Goal: Transaction & Acquisition: Purchase product/service

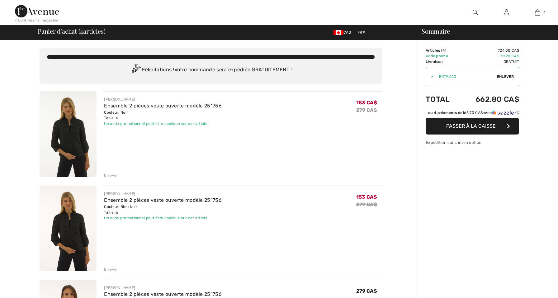
checkbox input "true"
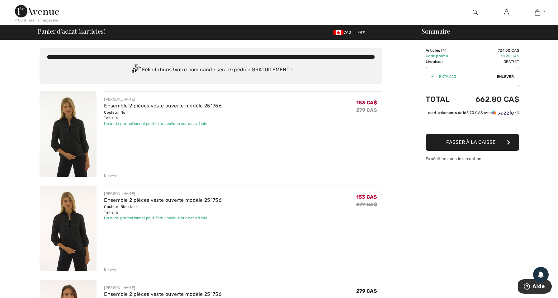
click at [220, 210] on div "Couleur: Bleu Nuit Taille: 6" at bounding box center [163, 209] width 118 height 11
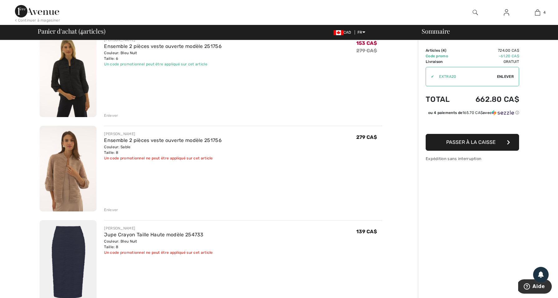
scroll to position [84, 0]
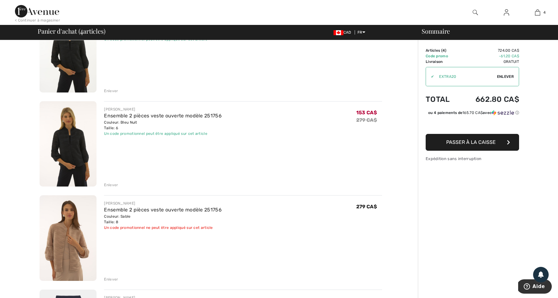
click at [109, 278] on div "Enlever" at bounding box center [111, 279] width 14 height 6
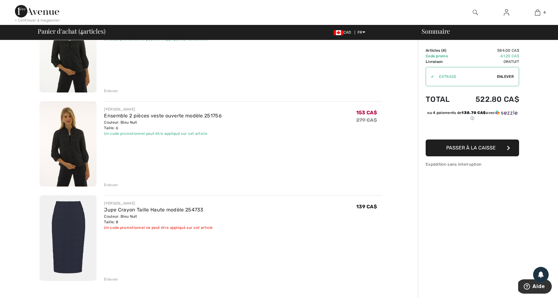
click at [112, 183] on div "Enlever" at bounding box center [111, 185] width 14 height 6
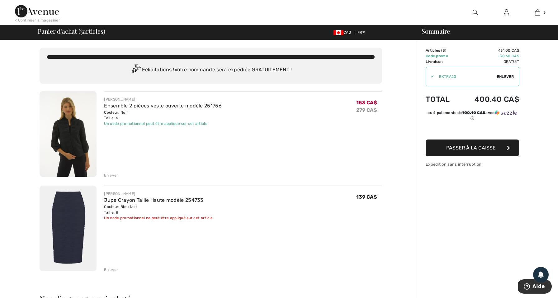
scroll to position [0, 0]
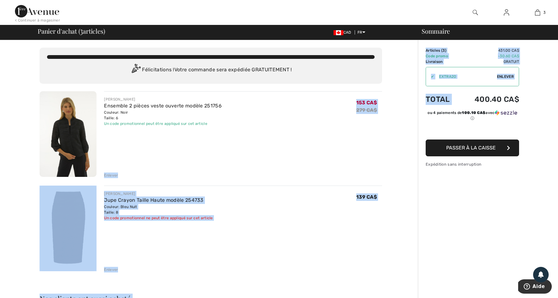
drag, startPoint x: 458, startPoint y: 99, endPoint x: 410, endPoint y: 112, distance: 50.1
click at [398, 84] on div "Vous n'êtes qu'à 0.00 CA$ de la LIVRAISON GRATUITE! Continuer à magasiner > Fél…" at bounding box center [281, 291] width 554 height 502
click at [270, 172] on div "Enlever" at bounding box center [243, 174] width 278 height 7
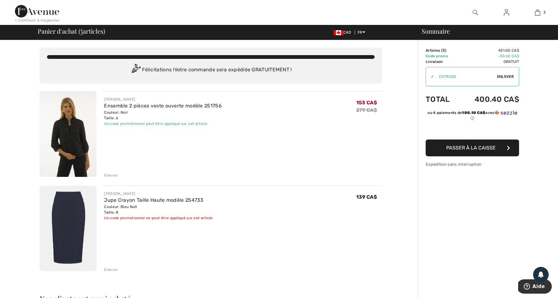
click at [115, 110] on div "Couleur: Noir Taille: 6" at bounding box center [163, 115] width 118 height 11
click at [78, 153] on img at bounding box center [68, 134] width 57 height 86
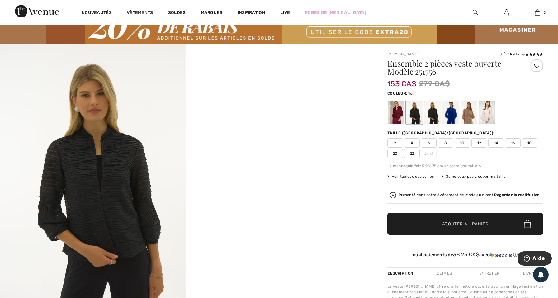
scroll to position [29, 0]
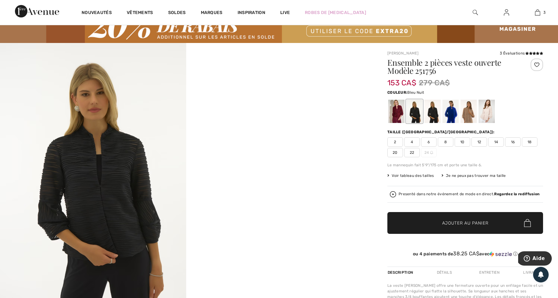
click at [430, 120] on div at bounding box center [432, 111] width 16 height 23
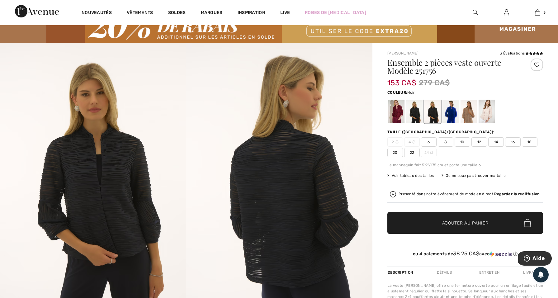
click at [412, 116] on div at bounding box center [414, 111] width 16 height 23
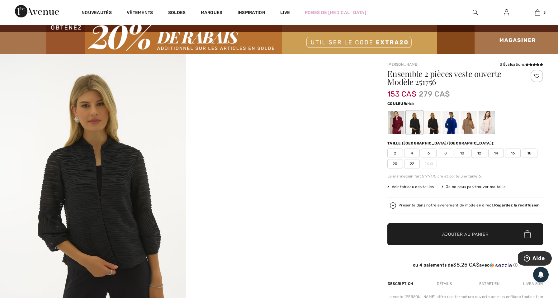
scroll to position [16, 0]
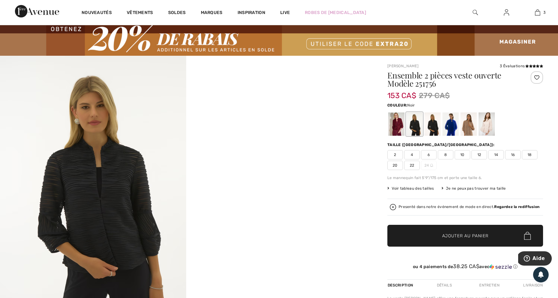
click at [417, 125] on div at bounding box center [414, 123] width 16 height 23
click at [432, 127] on div at bounding box center [432, 123] width 16 height 23
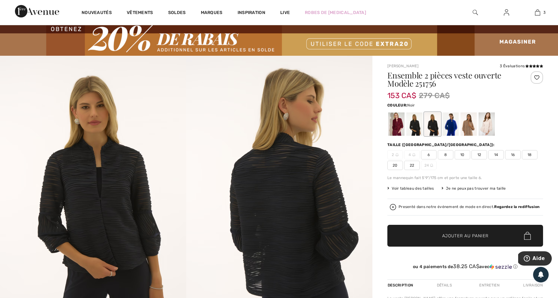
click at [412, 116] on div at bounding box center [414, 123] width 16 height 23
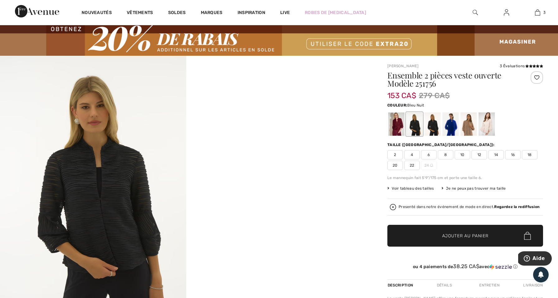
click at [427, 121] on div at bounding box center [432, 123] width 16 height 23
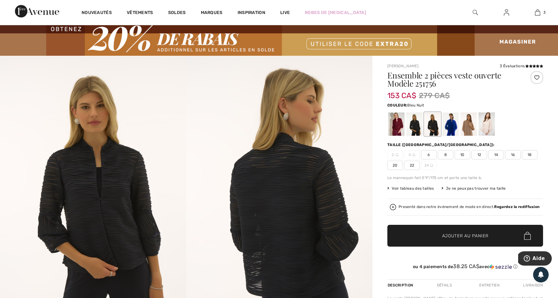
click at [444, 151] on span "8" at bounding box center [446, 154] width 16 height 9
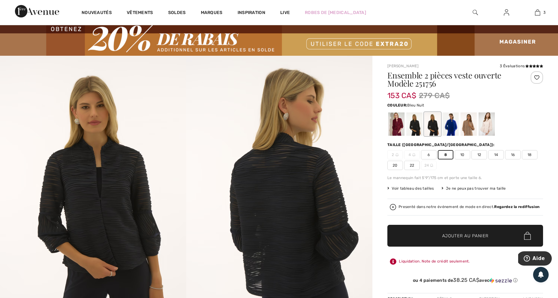
click at [432, 153] on span "6" at bounding box center [429, 154] width 16 height 9
click at [461, 230] on span "✔ Ajouté au panier Ajouter au panier" at bounding box center [465, 236] width 156 height 22
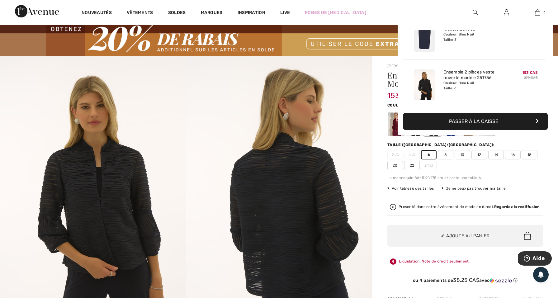
scroll to position [0, 0]
click at [536, 13] on img at bounding box center [537, 12] width 5 height 7
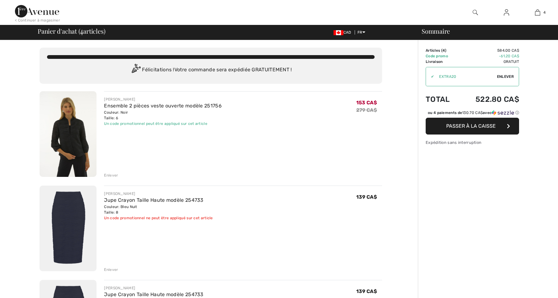
checkbox input "true"
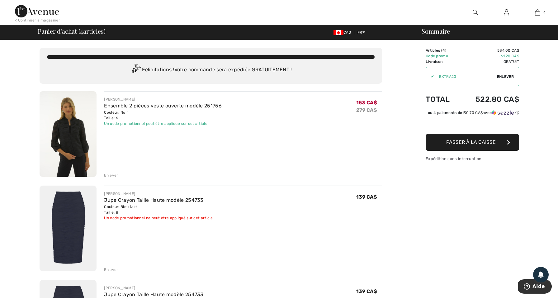
click at [112, 173] on div "Enlever" at bounding box center [111, 175] width 14 height 6
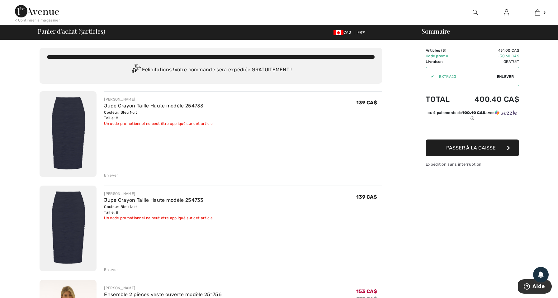
click at [116, 174] on div "Enlever" at bounding box center [111, 175] width 14 height 6
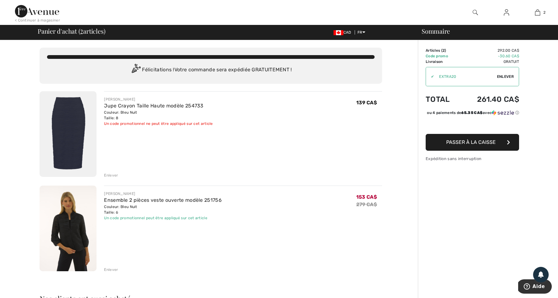
click at [73, 142] on img at bounding box center [68, 134] width 57 height 86
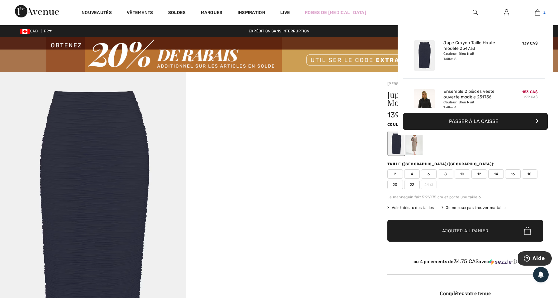
click at [536, 13] on img at bounding box center [537, 12] width 5 height 7
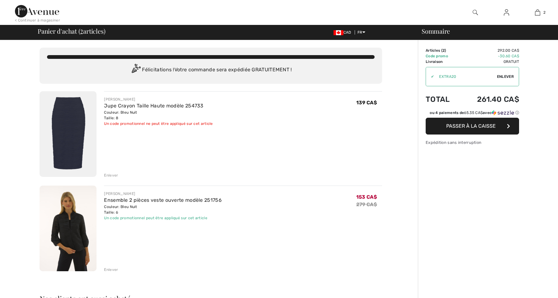
checkbox input "true"
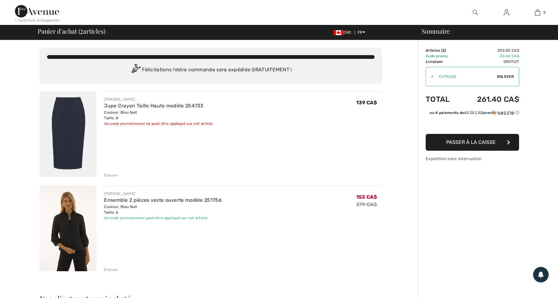
click at [83, 223] on img at bounding box center [68, 229] width 57 height 86
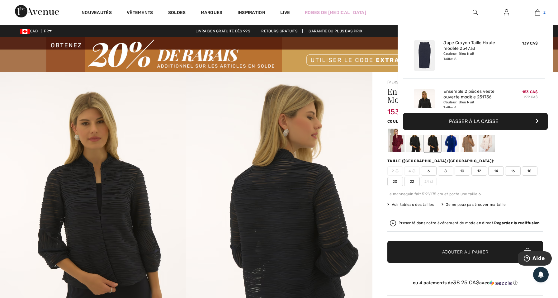
click at [535, 11] on img at bounding box center [537, 12] width 5 height 7
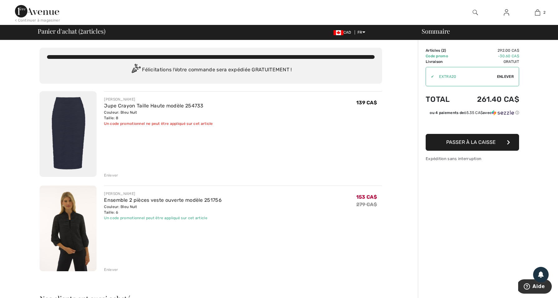
click at [481, 141] on span "Passer à la caisse" at bounding box center [471, 142] width 50 height 6
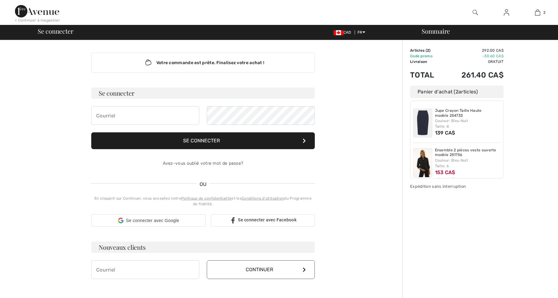
checkbox input "true"
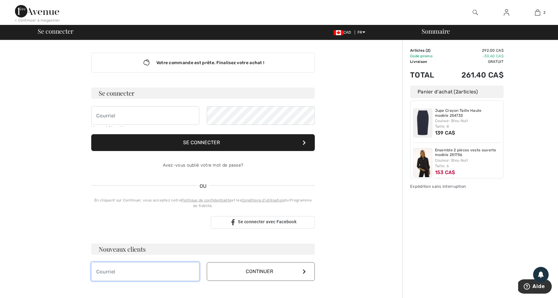
click at [144, 270] on input "email" at bounding box center [145, 271] width 108 height 19
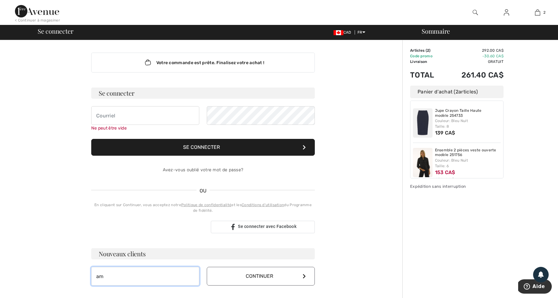
type input "a"
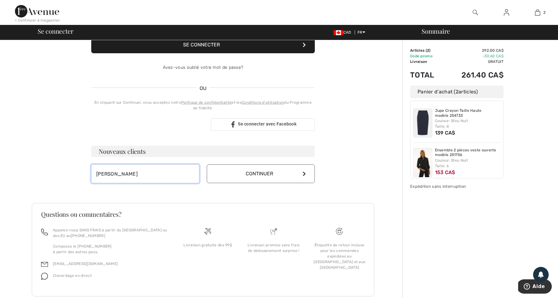
scroll to position [76, 0]
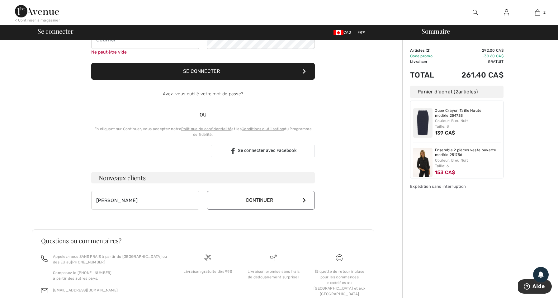
click at [247, 198] on button "Continuer" at bounding box center [261, 200] width 108 height 19
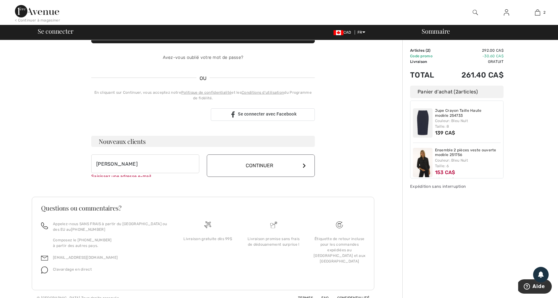
scroll to position [123, 0]
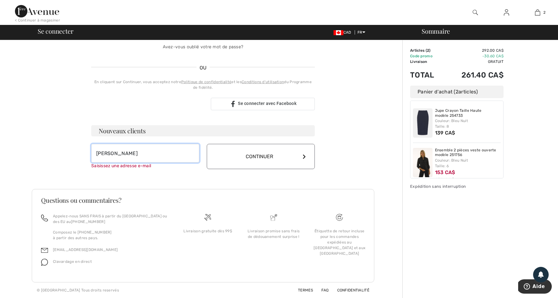
click at [144, 154] on input "[PERSON_NAME]" at bounding box center [145, 153] width 108 height 19
type input "A"
type input "[EMAIL_ADDRESS][DOMAIN_NAME]"
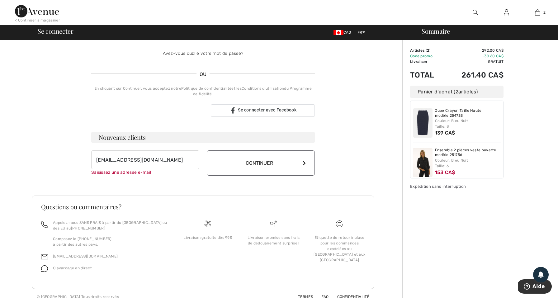
click at [248, 152] on button "Continuer" at bounding box center [261, 162] width 108 height 25
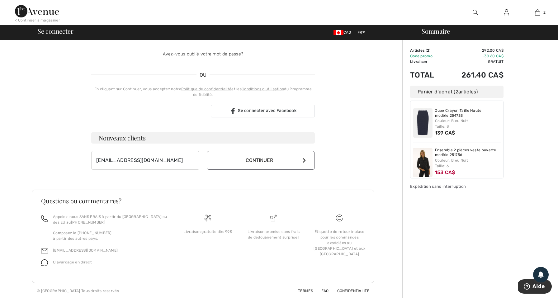
scroll to position [110, 0]
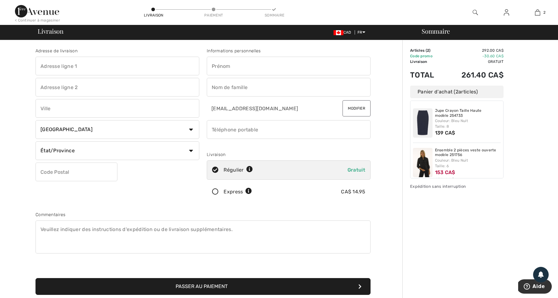
click at [215, 189] on icon at bounding box center [215, 192] width 17 height 7
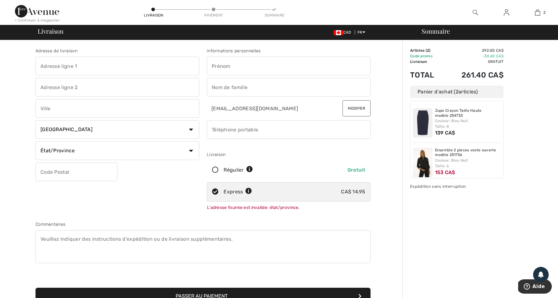
scroll to position [2, 0]
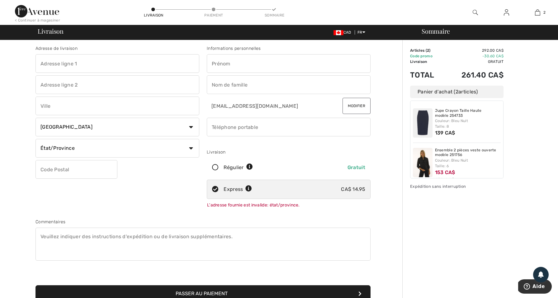
click at [62, 65] on input "text" at bounding box center [117, 63] width 164 height 19
click at [71, 60] on input "avenue kent" at bounding box center [117, 63] width 164 height 19
click at [70, 66] on input "avenue kent" at bounding box center [117, 63] width 164 height 19
click at [41, 63] on input "avenue kent" at bounding box center [117, 63] width 164 height 19
click at [88, 64] on input "[STREET_ADDRESS]" at bounding box center [117, 63] width 164 height 19
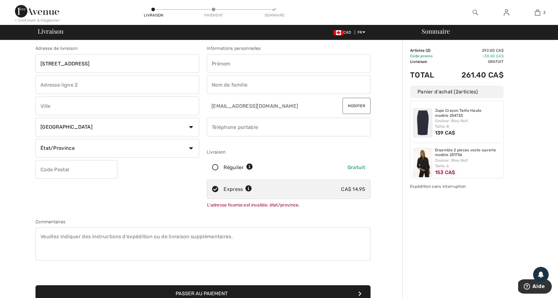
type input "[STREET_ADDRESS]"
type input "APPARTEMENT 304"
type input "Montréal"
click at [86, 138] on div "Adresse de livraison 2750 avenue kent QC H3S 1M7 APPARTEMENT 304 Montréal Pays …" at bounding box center [117, 128] width 171 height 166
select select "QC"
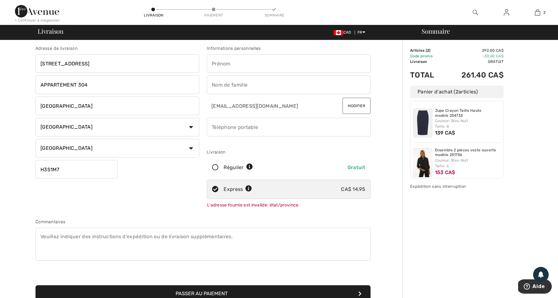
click at [51, 168] on input "H3S1M7" at bounding box center [76, 169] width 82 height 19
type input "H3S1M7"
click at [98, 191] on div "Adresse de livraison 2750 avenue kent QC H3S 1M7 APPARTEMENT 304 Montréal Pays …" at bounding box center [117, 128] width 171 height 166
type input "AMINATA WAHAB"
type input "KEITA"
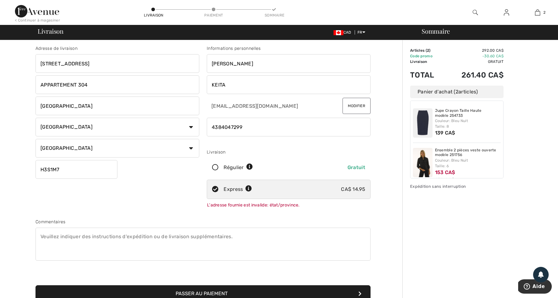
type input "4384047299"
click at [305, 143] on div at bounding box center [289, 142] width 164 height 7
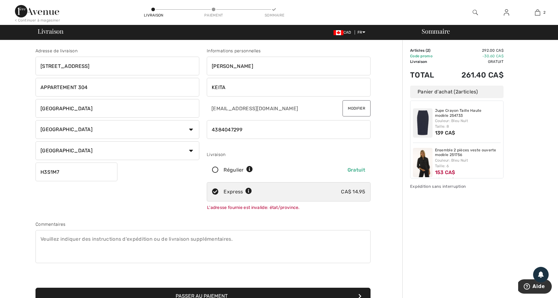
scroll to position [0, 0]
click at [277, 146] on div at bounding box center [289, 144] width 164 height 7
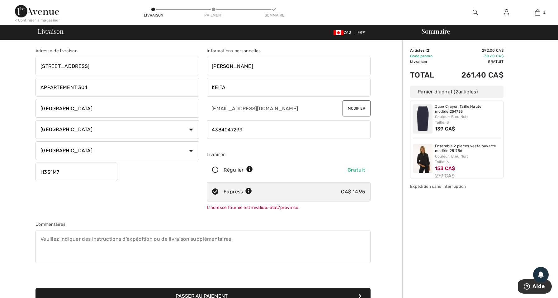
scroll to position [5, 0]
click at [427, 157] on img at bounding box center [423, 157] width 20 height 29
click at [456, 144] on link "Ensemble 2 pièces veste ouverte modèle 251756" at bounding box center [468, 148] width 66 height 10
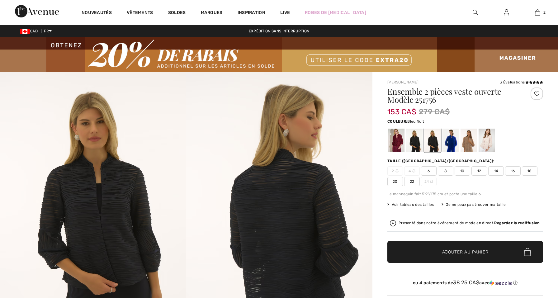
checkbox input "true"
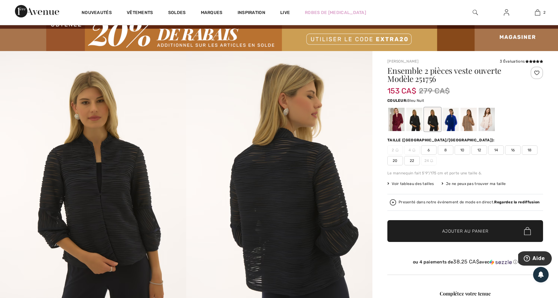
scroll to position [2, 0]
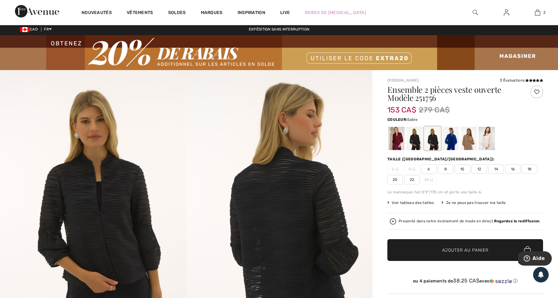
click at [472, 139] on div at bounding box center [469, 138] width 16 height 23
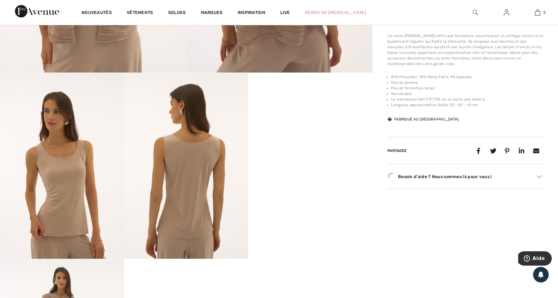
scroll to position [306, 0]
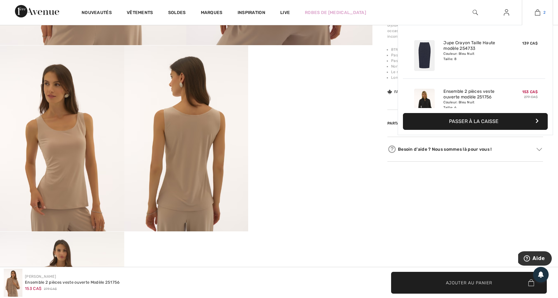
click at [534, 10] on link "2" at bounding box center [537, 12] width 31 height 7
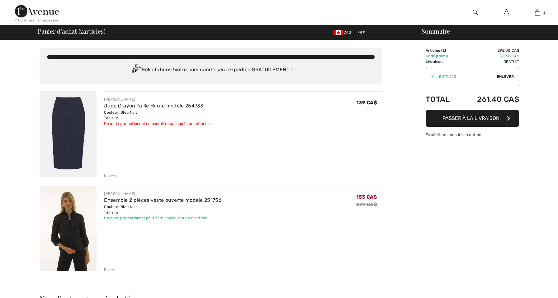
checkbox input "true"
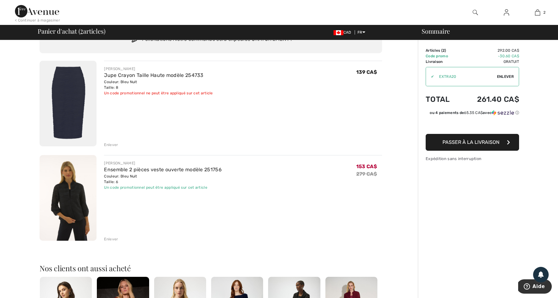
scroll to position [32, 0]
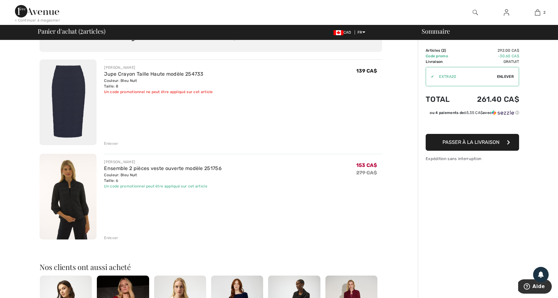
click at [444, 139] on span "Passer à la livraison" at bounding box center [470, 142] width 57 height 6
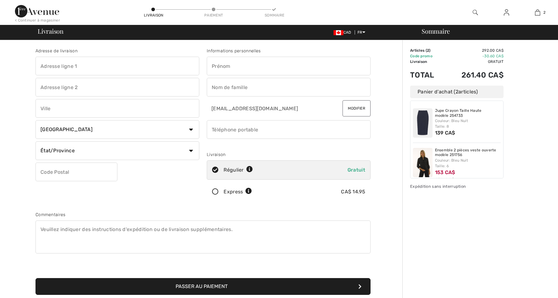
checkbox input "true"
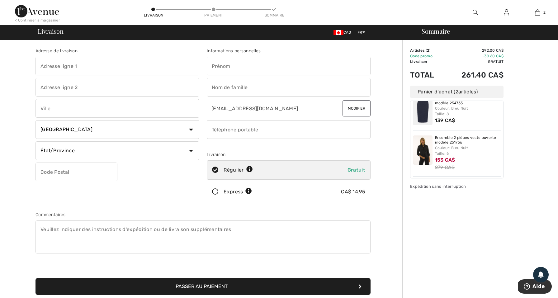
scroll to position [12, 0]
click at [437, 112] on div "Couleur: Bleu Nuit Taille: 8" at bounding box center [468, 111] width 66 height 11
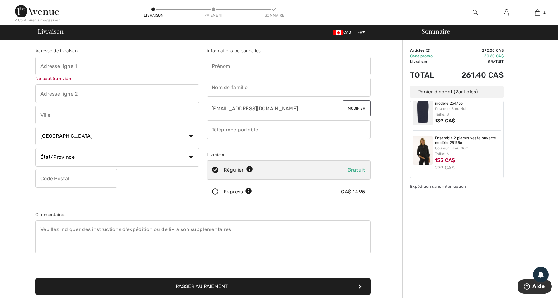
click at [447, 122] on span "139 CA$" at bounding box center [445, 121] width 20 height 6
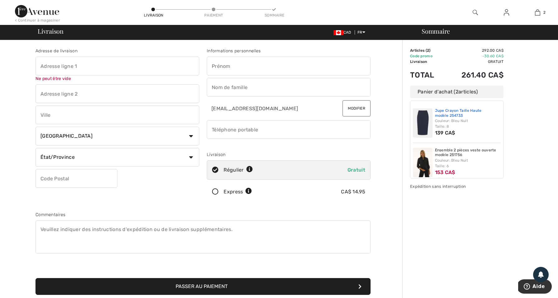
scroll to position [0, 0]
click at [442, 111] on link "Jupe Crayon Taille Haute modèle 254733" at bounding box center [468, 113] width 66 height 10
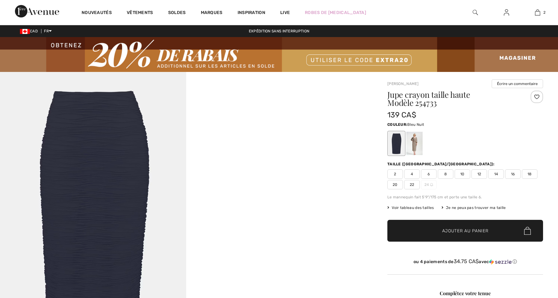
checkbox input "true"
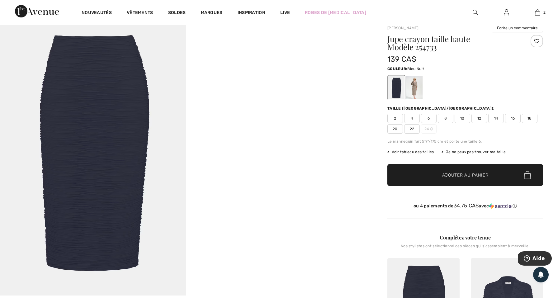
scroll to position [54, 0]
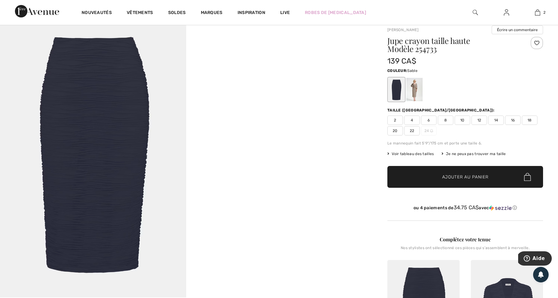
click at [413, 92] on div at bounding box center [414, 89] width 16 height 23
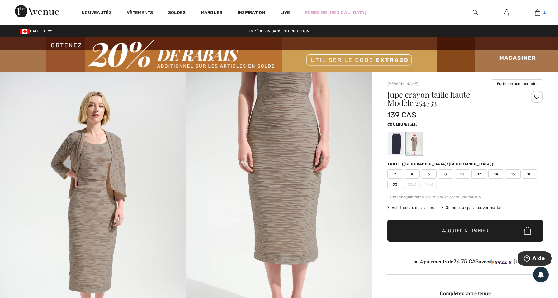
scroll to position [0, 0]
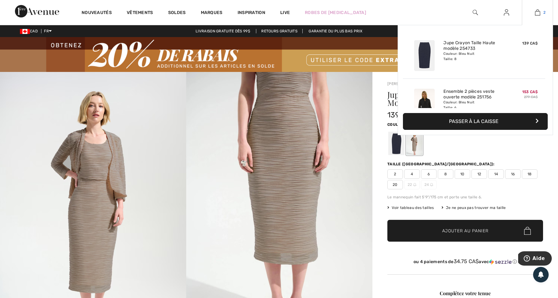
click at [538, 10] on img at bounding box center [537, 12] width 5 height 7
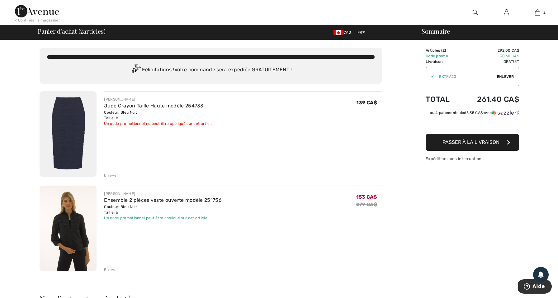
click at [452, 144] on span "Passer à la livraison" at bounding box center [470, 142] width 57 height 6
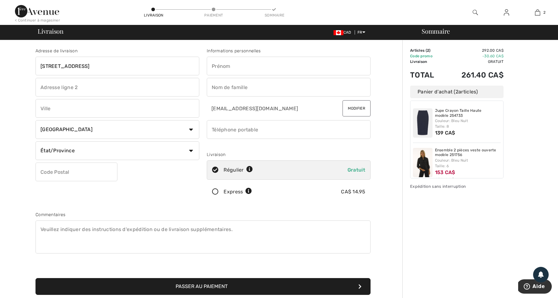
type input "[STREET_ADDRESS]"
type input "APPARTEMENT 304"
type input "[GEOGRAPHIC_DATA]"
select select "QC"
type input "H3S1M7"
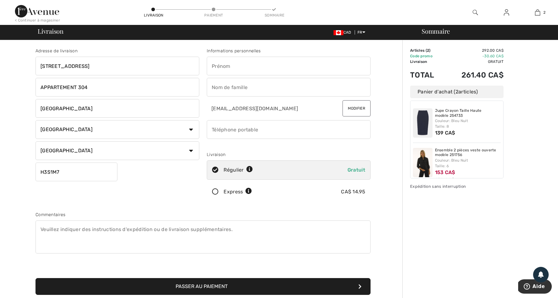
click at [122, 187] on div "Adresse de livraison 2750 avenue kent QC H3S 1M7 APPARTEMENT 304 MONTREAL Pays …" at bounding box center [117, 126] width 171 height 156
click at [236, 64] on input "Aminata wahab" at bounding box center [289, 66] width 164 height 19
type input "Aminata Wahab"
type input "KEITA"
type input "4384047299"
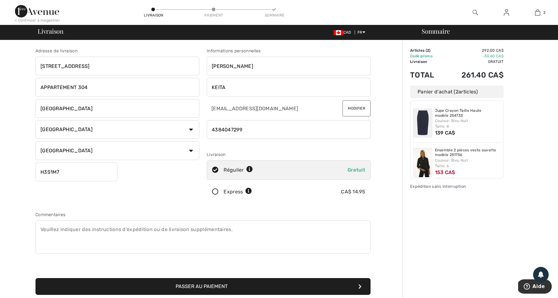
click at [217, 193] on icon at bounding box center [215, 192] width 17 height 7
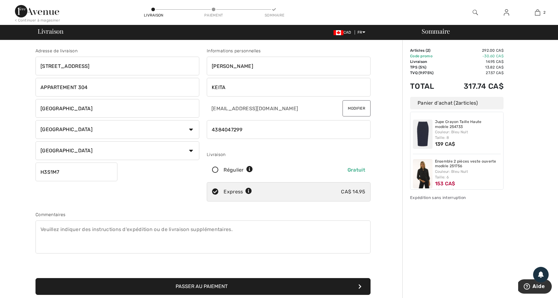
click at [215, 168] on icon at bounding box center [215, 170] width 17 height 7
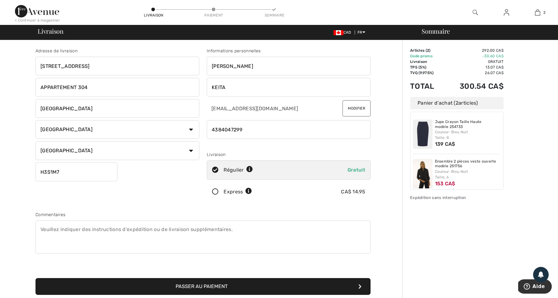
click at [216, 192] on icon at bounding box center [215, 192] width 17 height 7
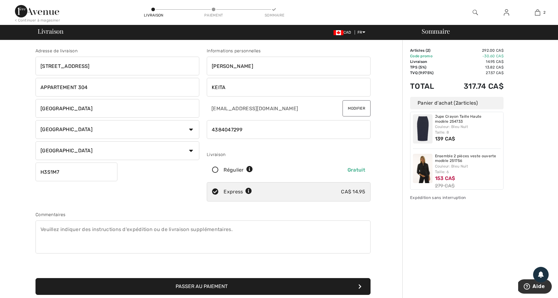
scroll to position [6, 0]
click at [215, 172] on icon at bounding box center [215, 170] width 17 height 7
radio input "true"
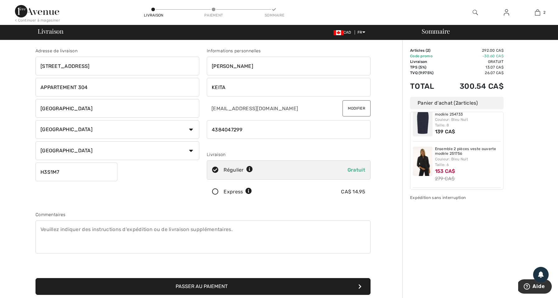
scroll to position [12, 0]
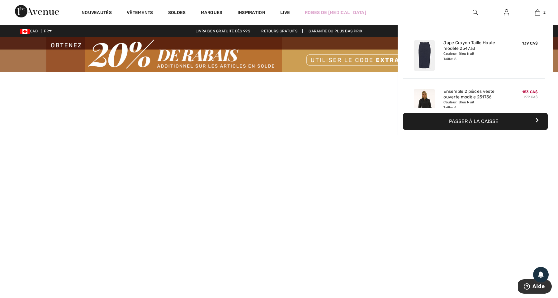
click at [476, 116] on button "Passer à la caisse" at bounding box center [475, 121] width 145 height 17
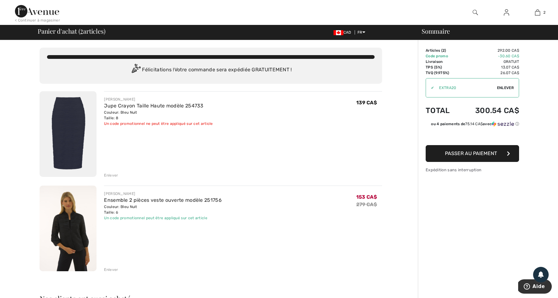
click at [474, 153] on span "Passer au paiement" at bounding box center [471, 153] width 52 height 6
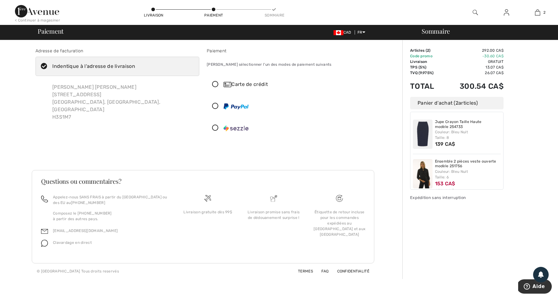
click at [215, 83] on icon at bounding box center [215, 84] width 17 height 7
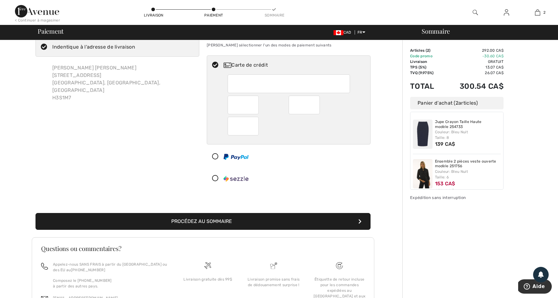
scroll to position [20, 0]
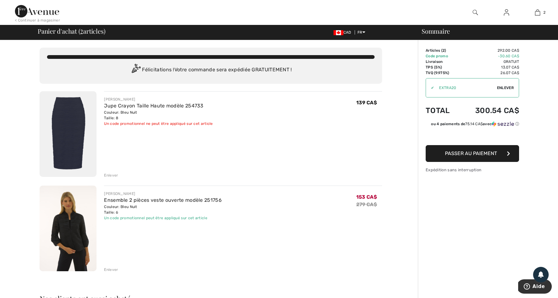
click at [446, 154] on span "Passer au paiement" at bounding box center [471, 153] width 52 height 6
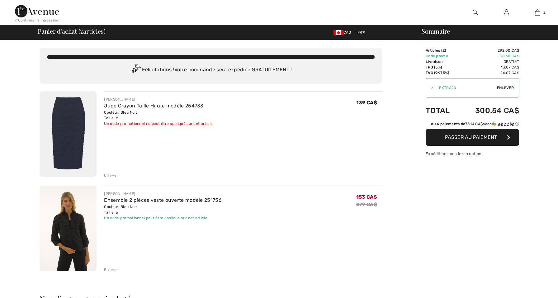
checkbox input "true"
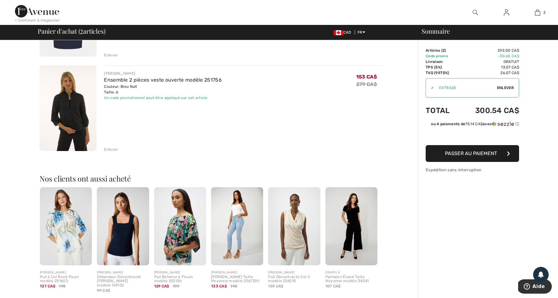
scroll to position [129, 0]
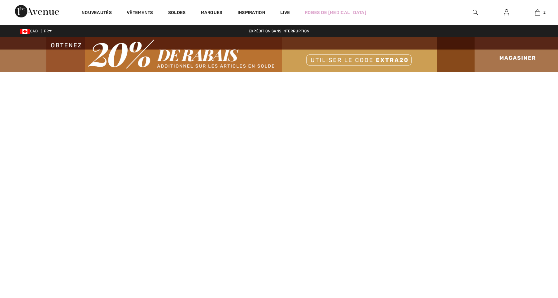
checkbox input "true"
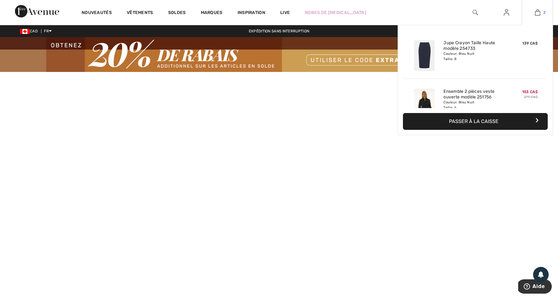
click at [536, 12] on img at bounding box center [537, 12] width 5 height 7
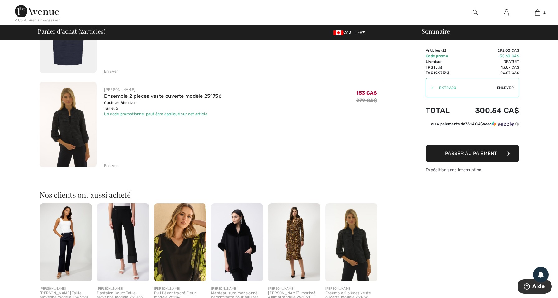
scroll to position [87, 0]
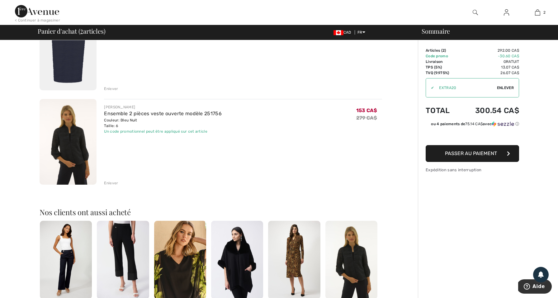
click at [469, 156] on span "Passer au paiement" at bounding box center [471, 153] width 52 height 6
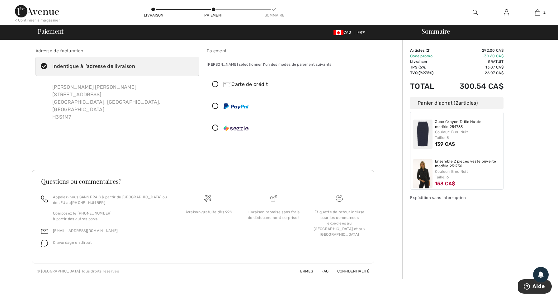
click at [494, 64] on td "Gratuit" at bounding box center [473, 62] width 60 height 6
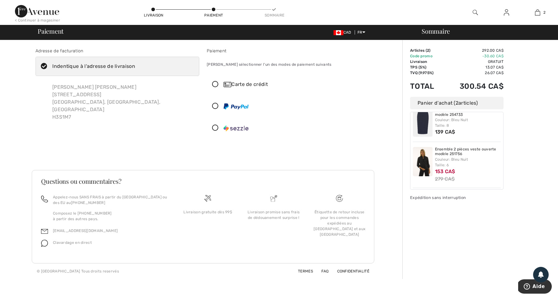
click at [415, 60] on td "Livraison" at bounding box center [426, 62] width 33 height 6
click at [115, 68] on div "Indentique à l'adresse de livraison" at bounding box center [93, 66] width 83 height 7
click at [135, 68] on input "Indentique à l'adresse de livraison" at bounding box center [137, 66] width 4 height 19
checkbox input "false"
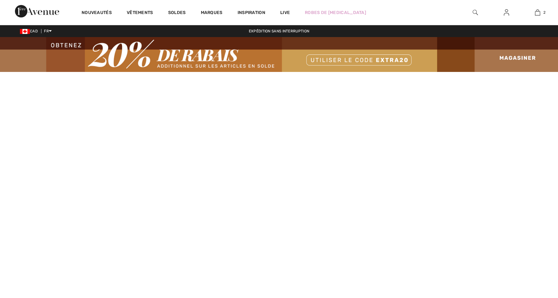
checkbox input "true"
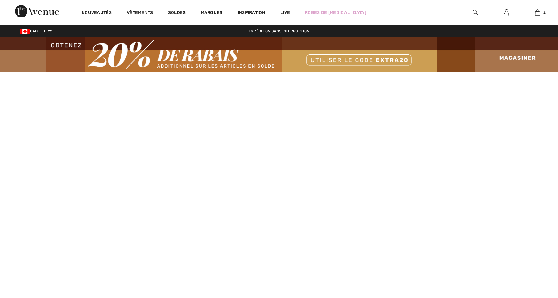
checkbox input "true"
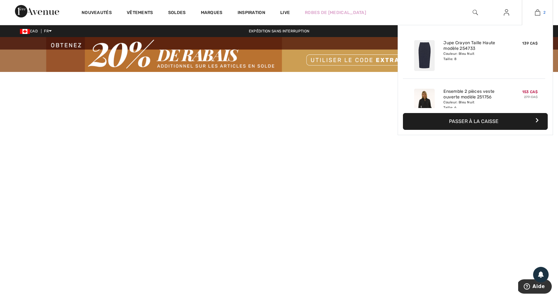
click at [533, 15] on link "2" at bounding box center [537, 12] width 31 height 7
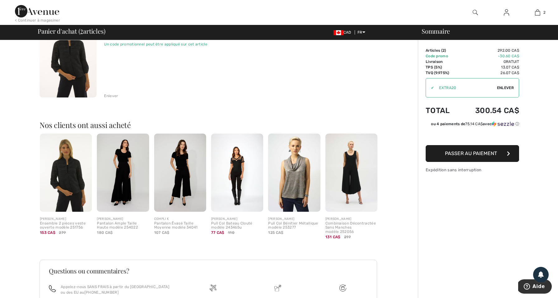
scroll to position [174, 0]
click at [478, 151] on span "Passer au paiement" at bounding box center [471, 153] width 52 height 6
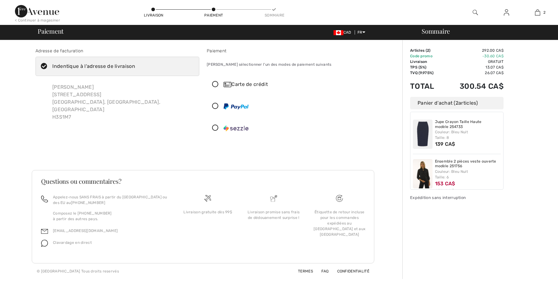
checkbox input "true"
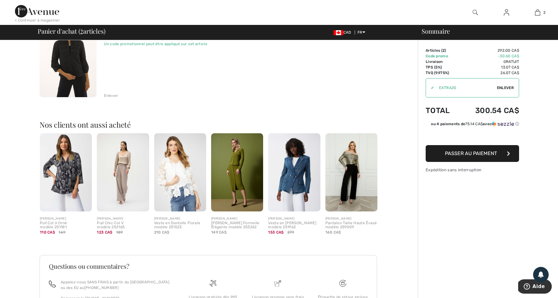
click at [440, 150] on button "Passer au paiement" at bounding box center [472, 153] width 93 height 17
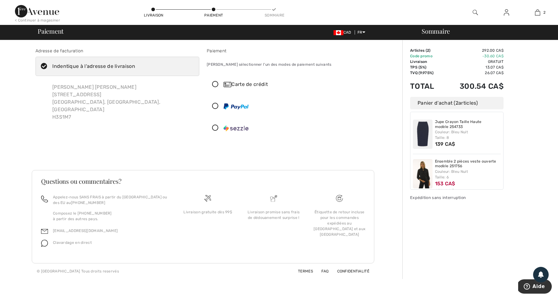
click at [151, 10] on icon at bounding box center [153, 10] width 4 height 4
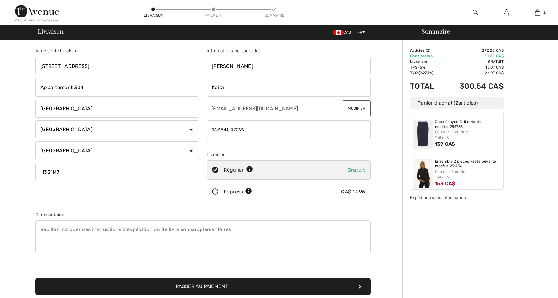
checkbox input "true"
click at [214, 189] on icon at bounding box center [215, 192] width 17 height 7
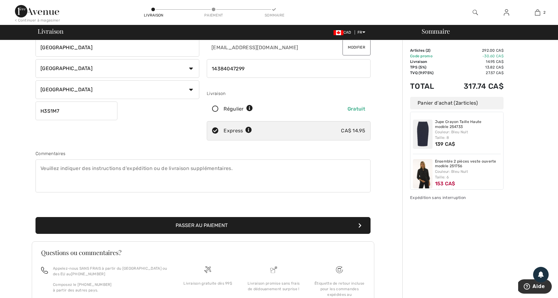
scroll to position [66, 0]
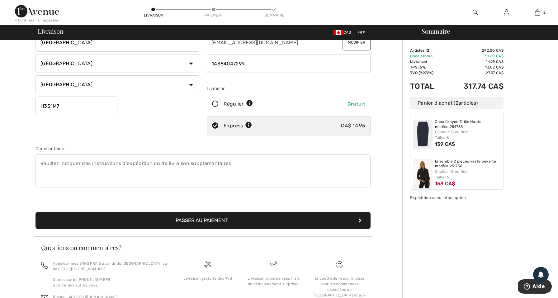
click at [297, 226] on button "Passer au paiement" at bounding box center [202, 220] width 335 height 17
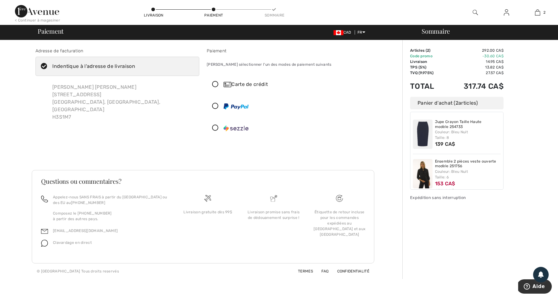
click at [216, 83] on icon at bounding box center [215, 84] width 17 height 7
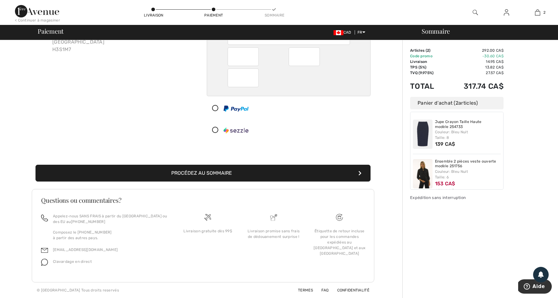
scroll to position [68, 0]
click at [237, 174] on button "Procédez au sommaire" at bounding box center [202, 173] width 335 height 17
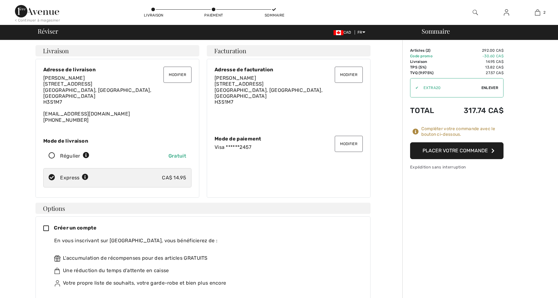
checkbox input "true"
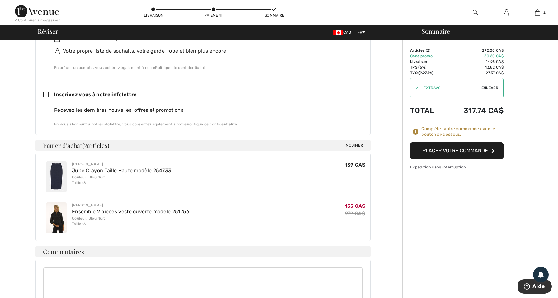
scroll to position [231, 0]
click at [425, 147] on button "Placer votre commande" at bounding box center [456, 150] width 93 height 17
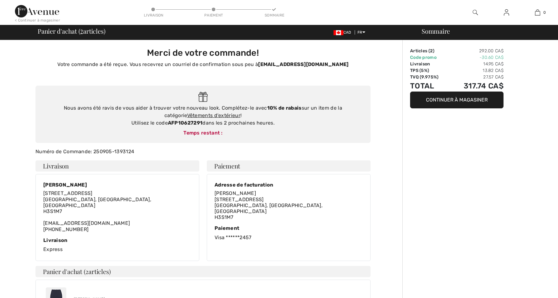
checkbox input "true"
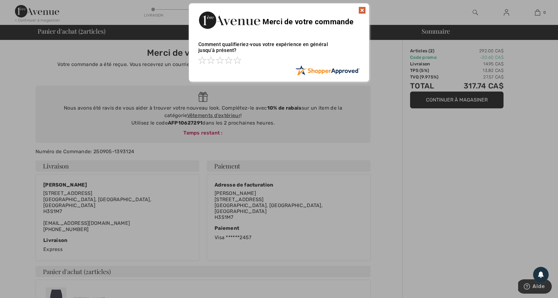
click at [358, 9] on img at bounding box center [361, 10] width 7 height 7
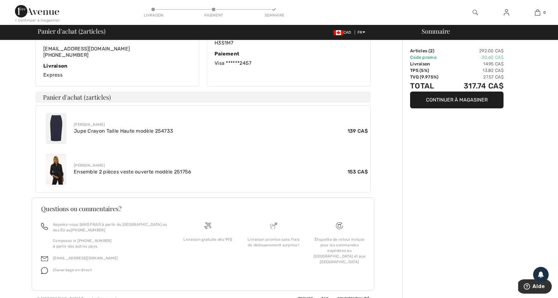
scroll to position [173, 0]
click at [356, 128] on span "139 CA$" at bounding box center [357, 131] width 20 height 7
